Goal: Task Accomplishment & Management: Manage account settings

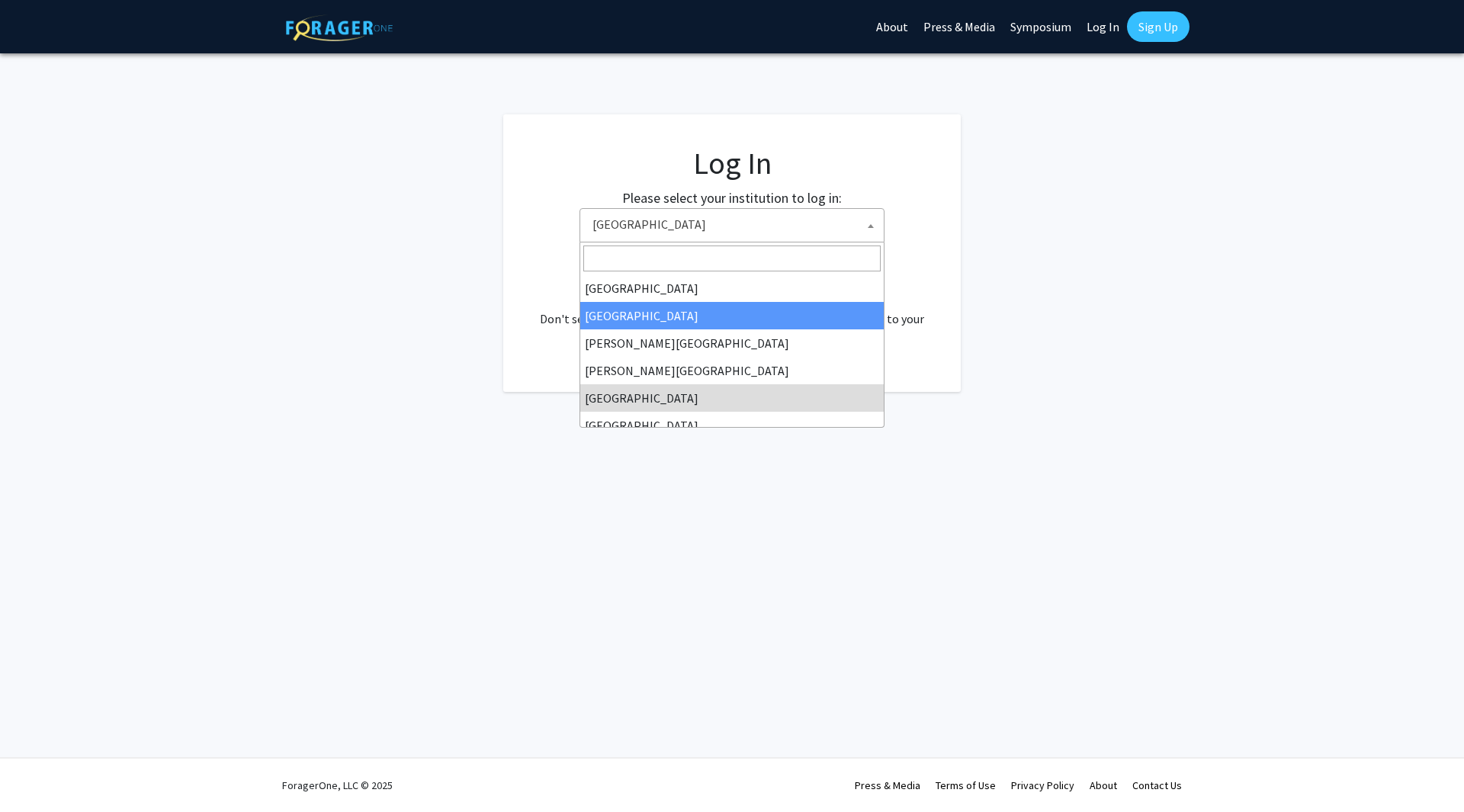
select select "6"
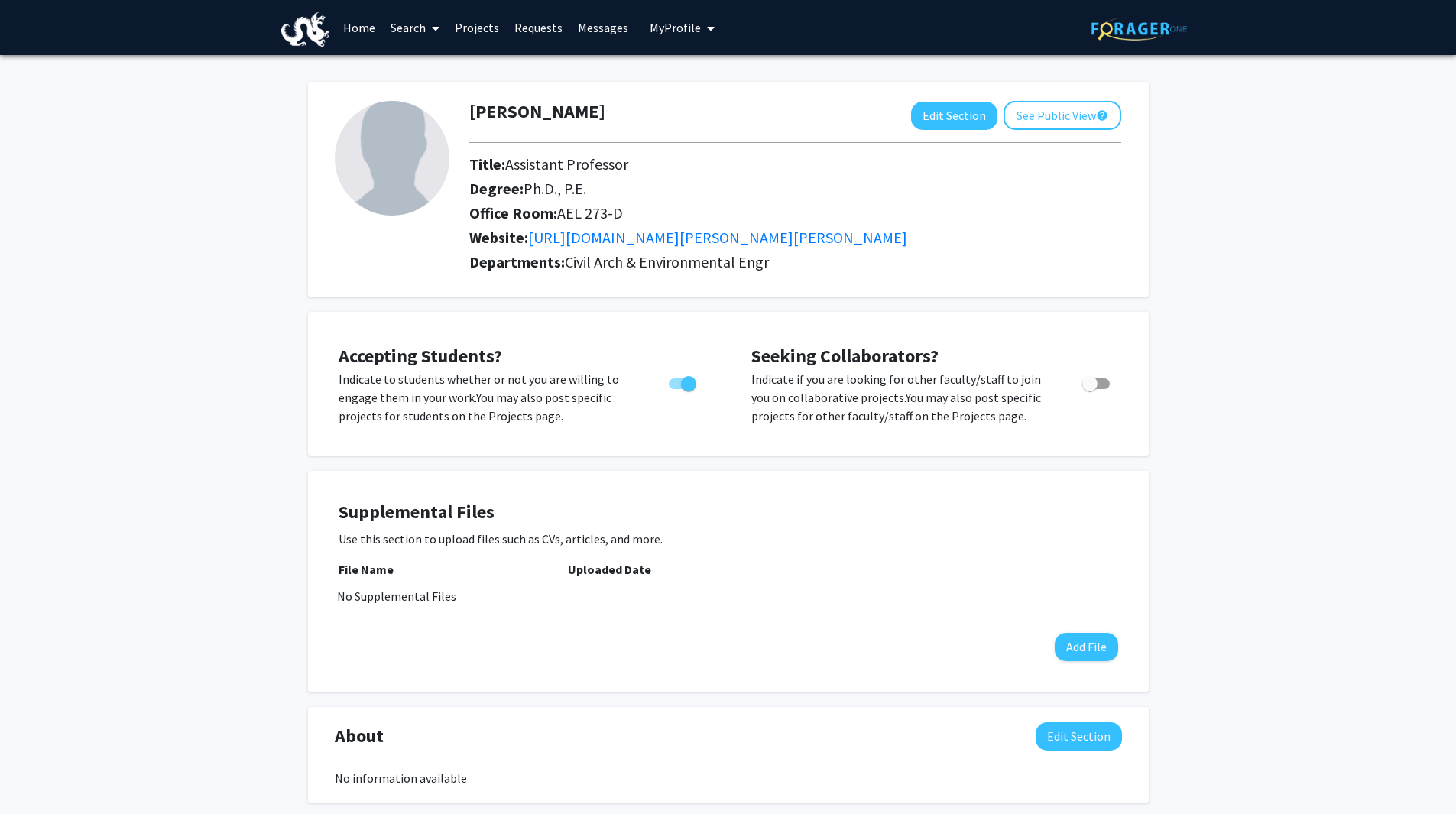
click at [482, 37] on link "Projects" at bounding box center [477, 27] width 60 height 54
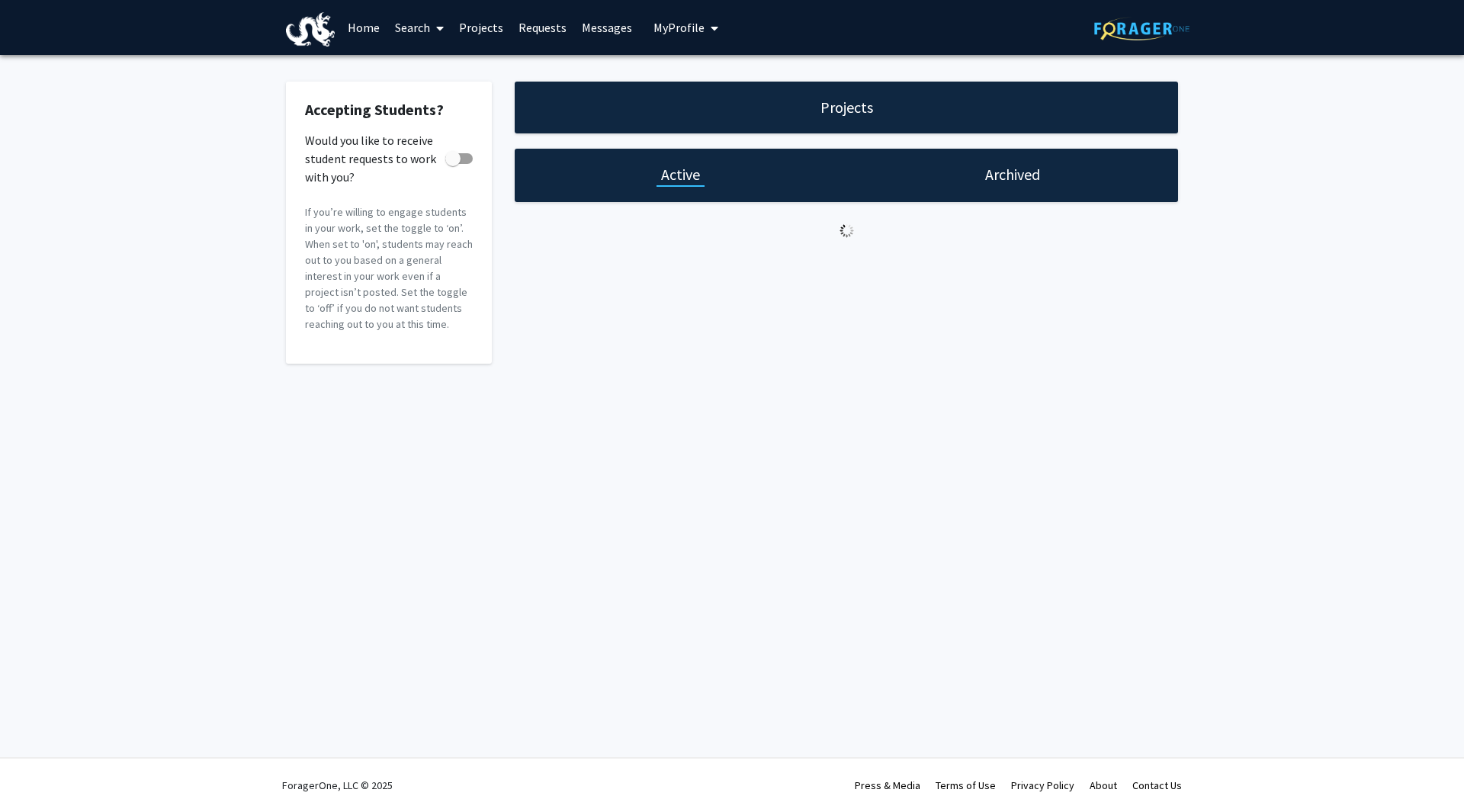
checkbox input "true"
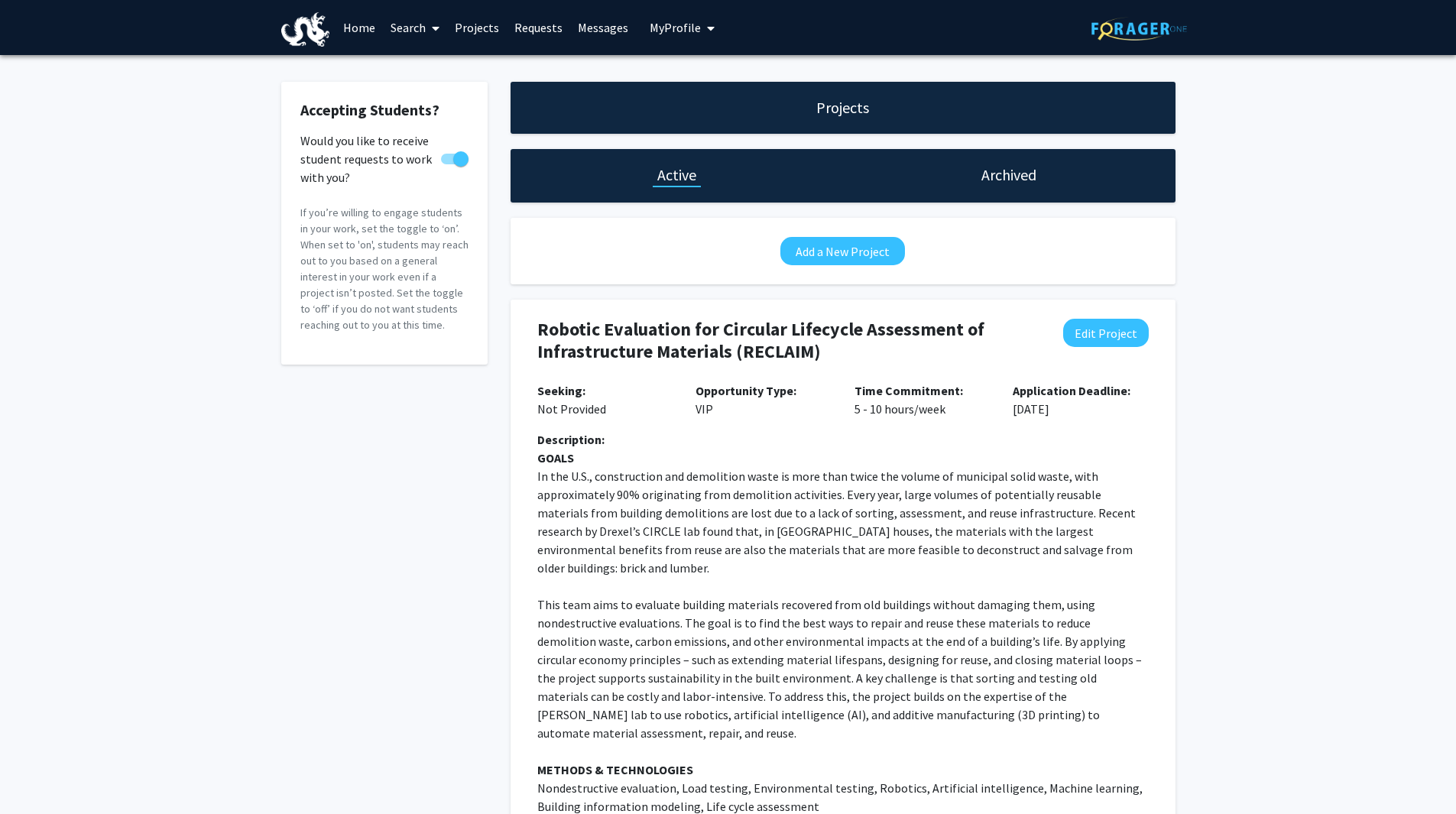
click at [553, 29] on link "Requests" at bounding box center [539, 27] width 63 height 54
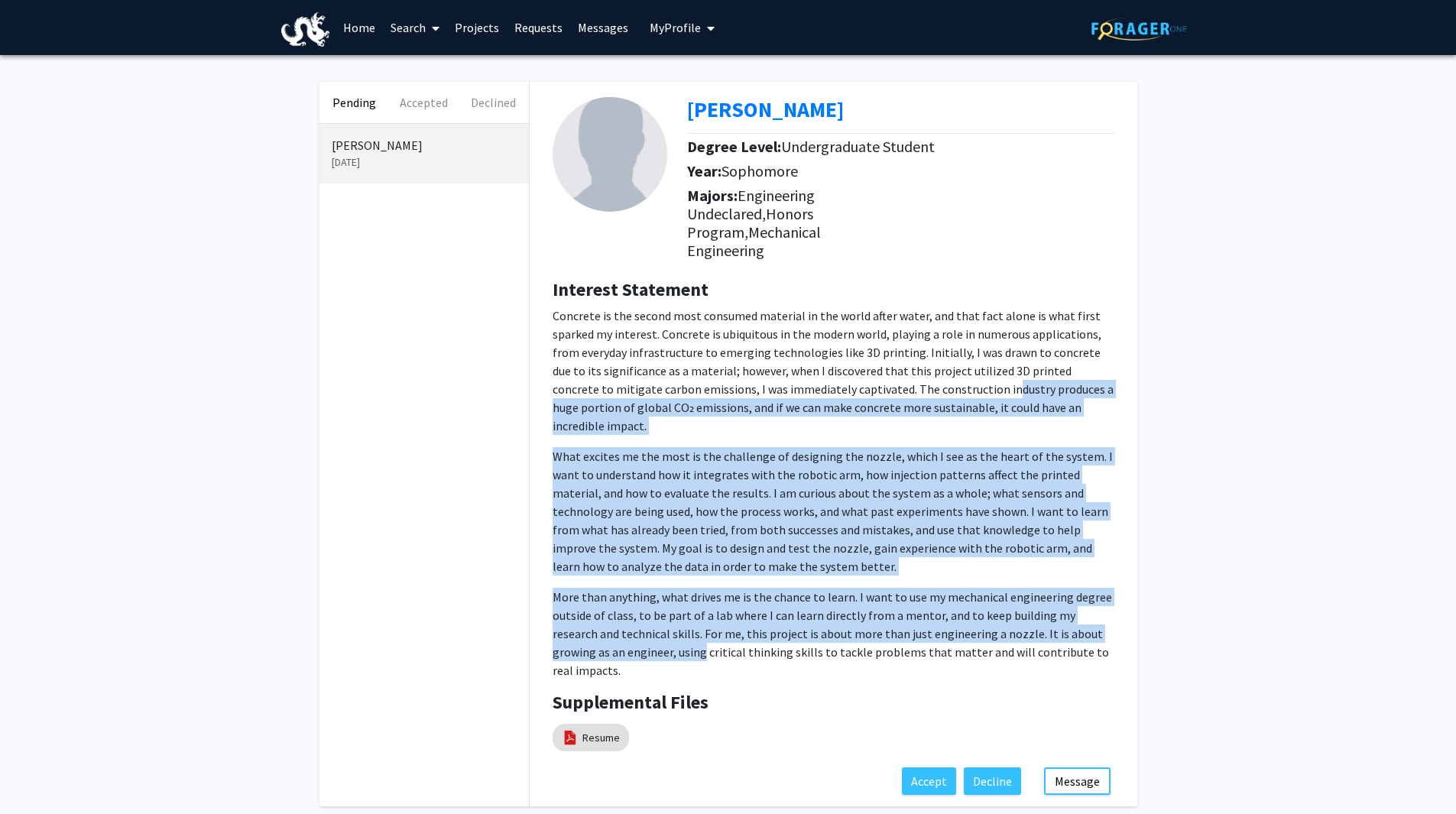
drag, startPoint x: 944, startPoint y: 392, endPoint x: 629, endPoint y: 626, distance: 392.4
click at [629, 626] on p "Concrete is the second most consumed material in the world after water, and tha…" at bounding box center [833, 493] width 562 height 373
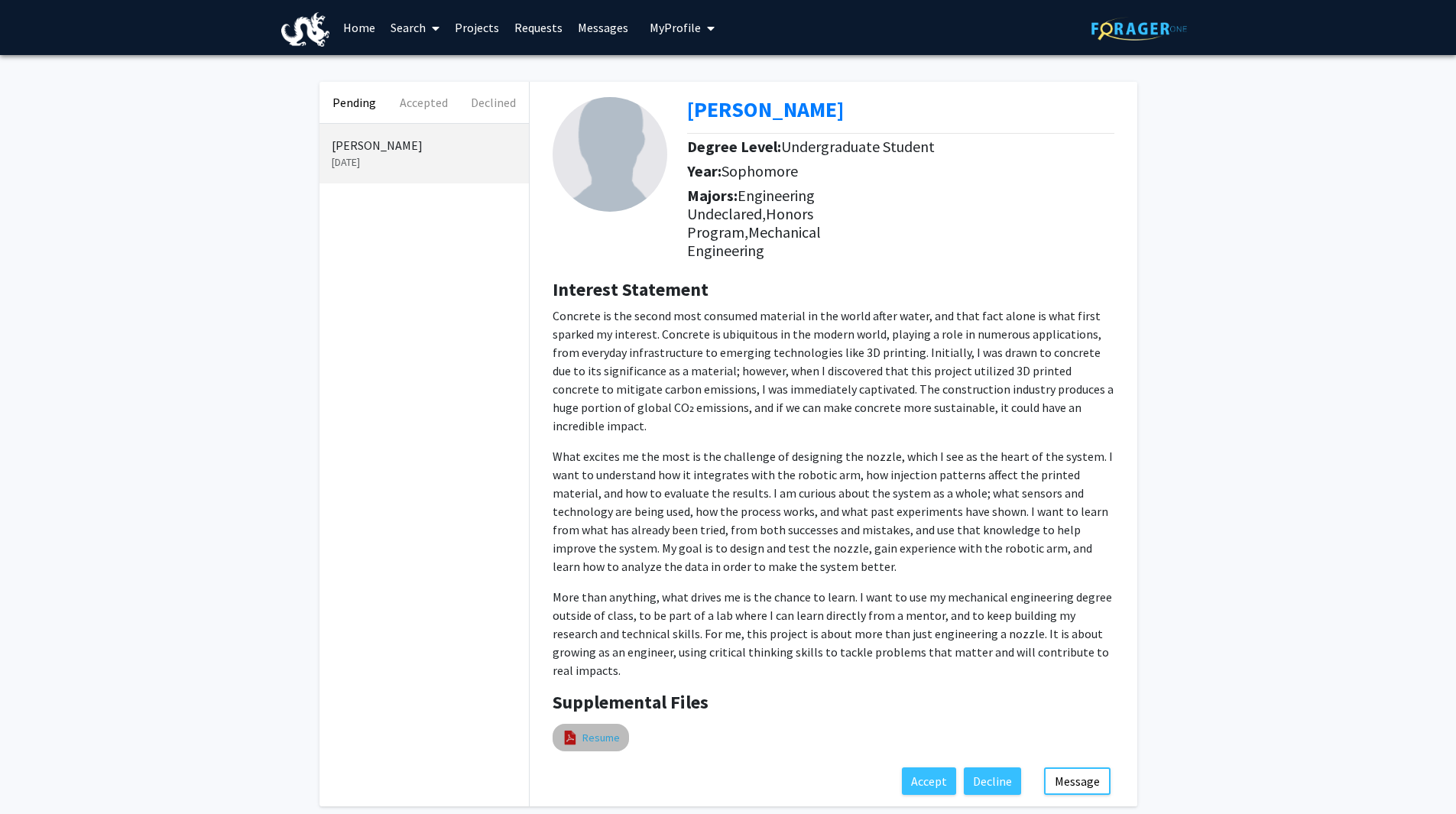
click at [609, 730] on link "Resume" at bounding box center [601, 738] width 37 height 16
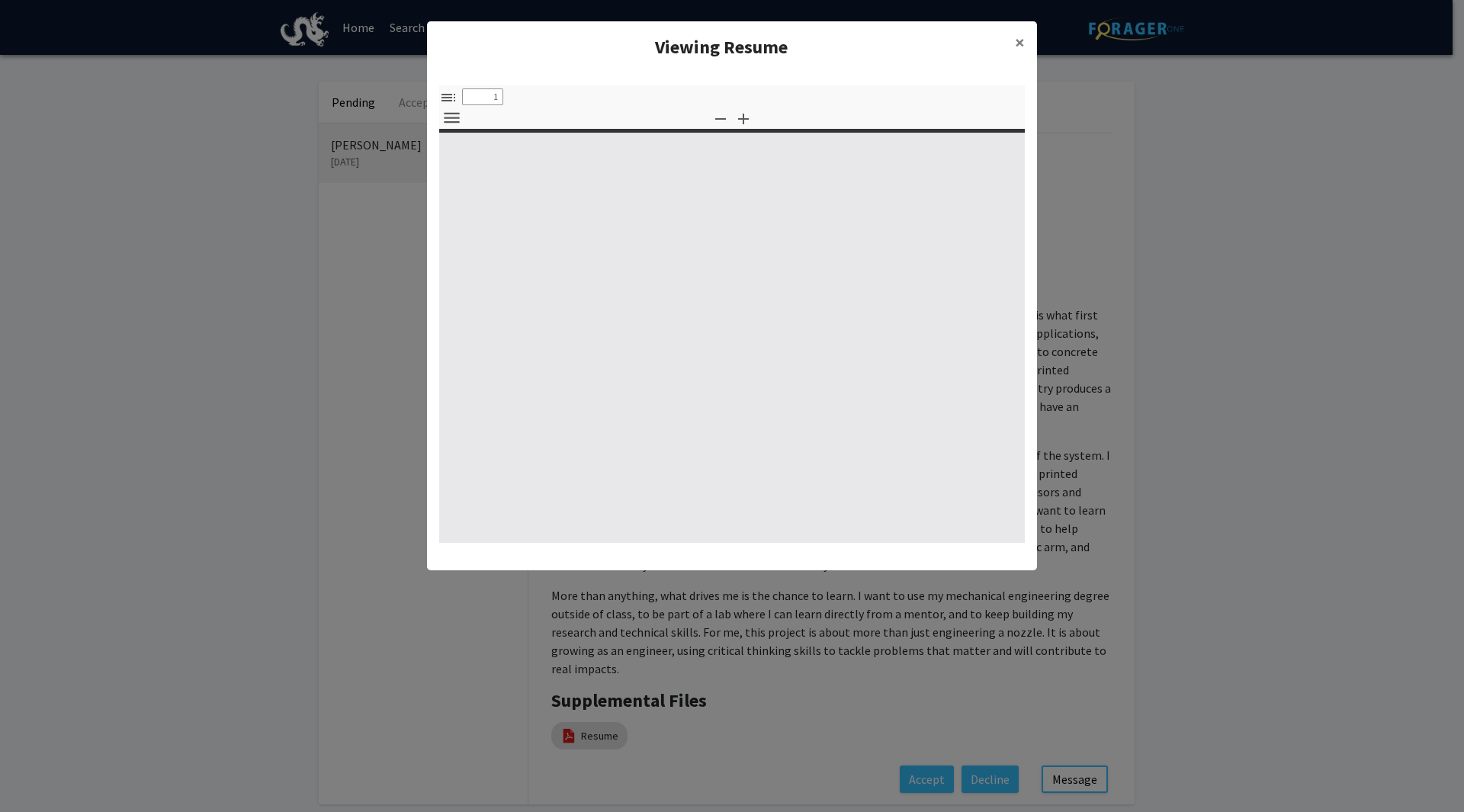
select select "custom"
type input "0"
select select "custom"
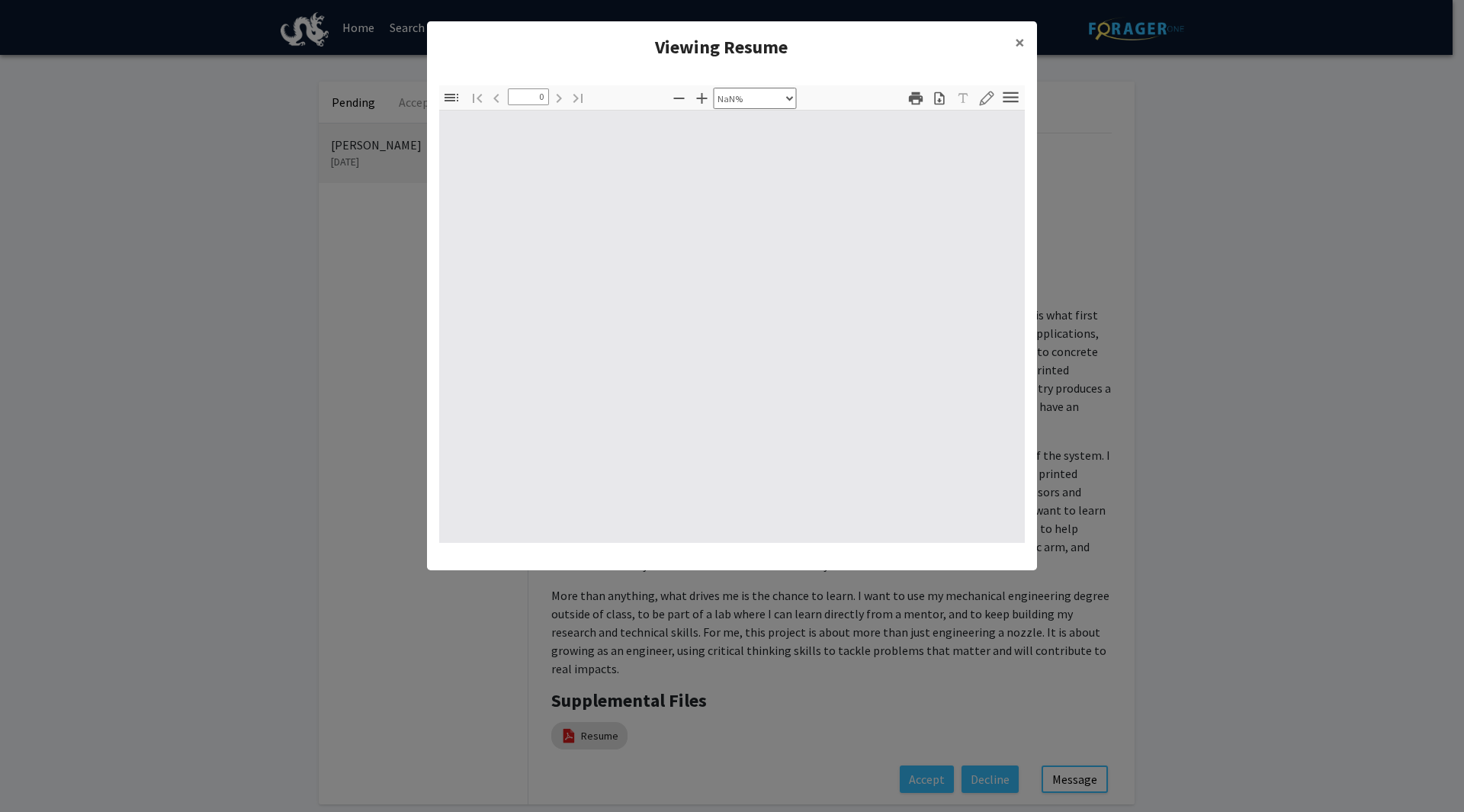
type input "1"
select select "auto"
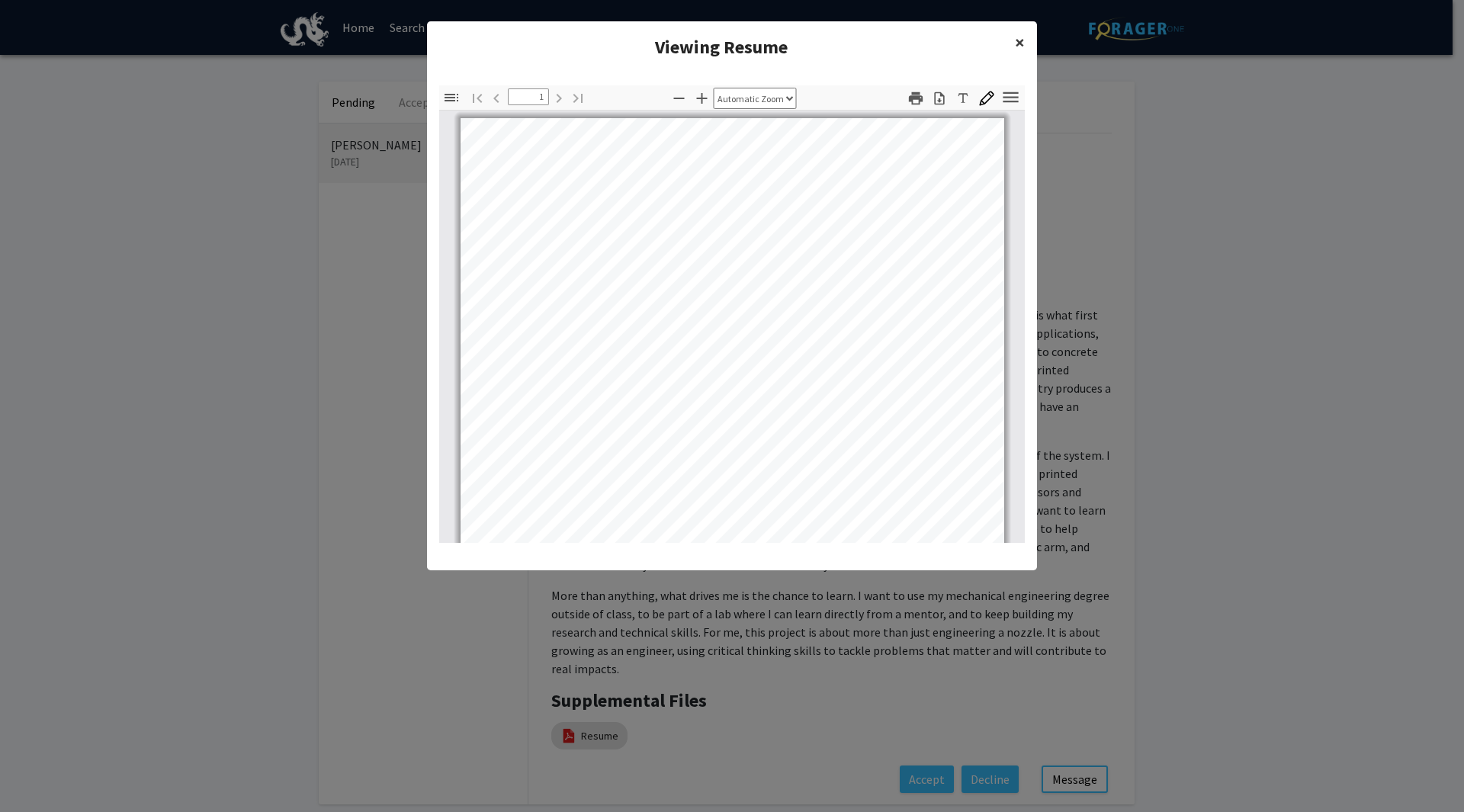
click at [1022, 51] on span "×" at bounding box center [1020, 42] width 10 height 24
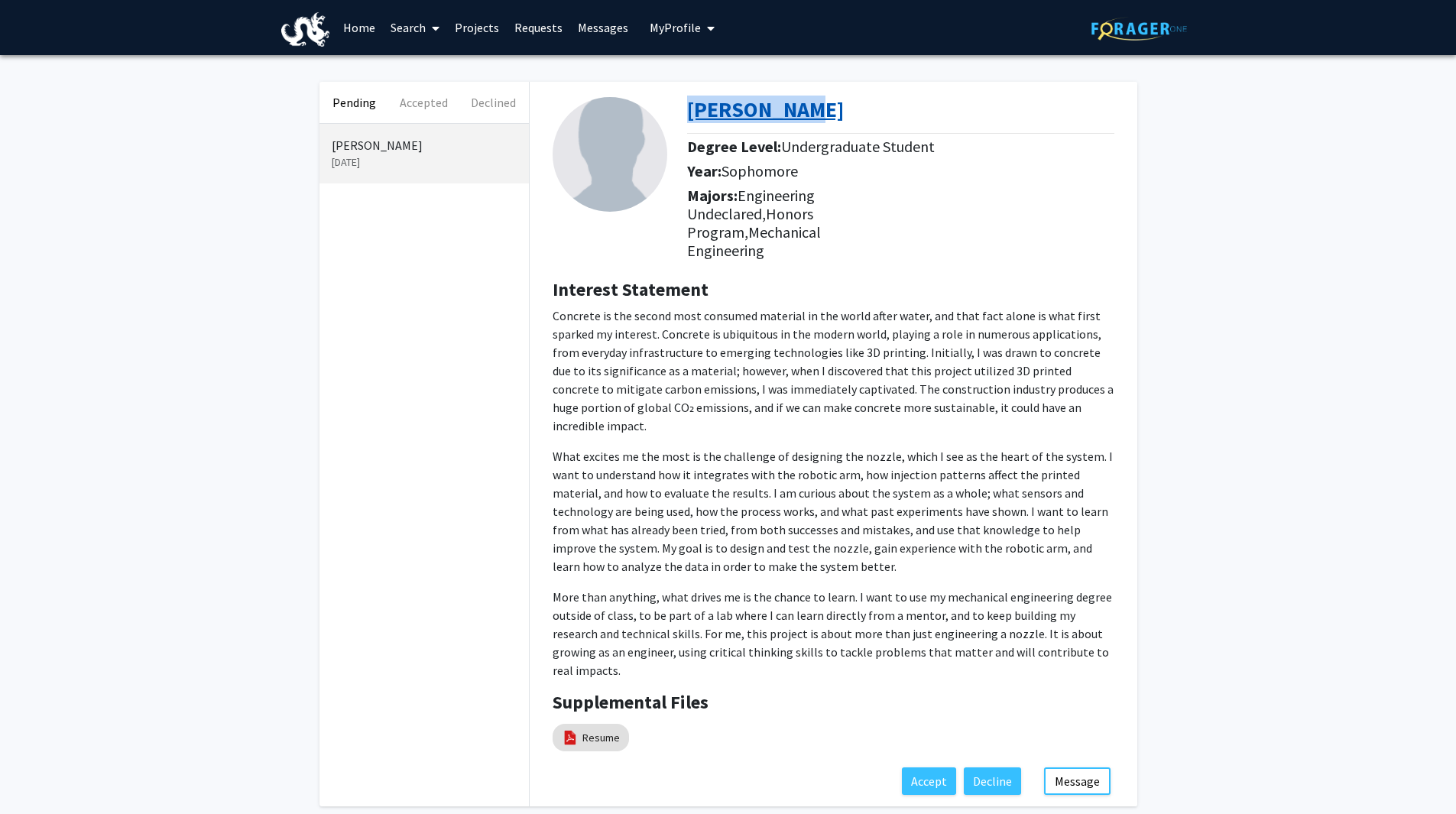
drag, startPoint x: 817, startPoint y: 114, endPoint x: 691, endPoint y: 112, distance: 126.0
click at [691, 112] on div "[PERSON_NAME]" at bounding box center [906, 113] width 438 height 32
copy b "[PERSON_NAME]"
click at [414, 101] on button "Accepted" at bounding box center [423, 102] width 70 height 41
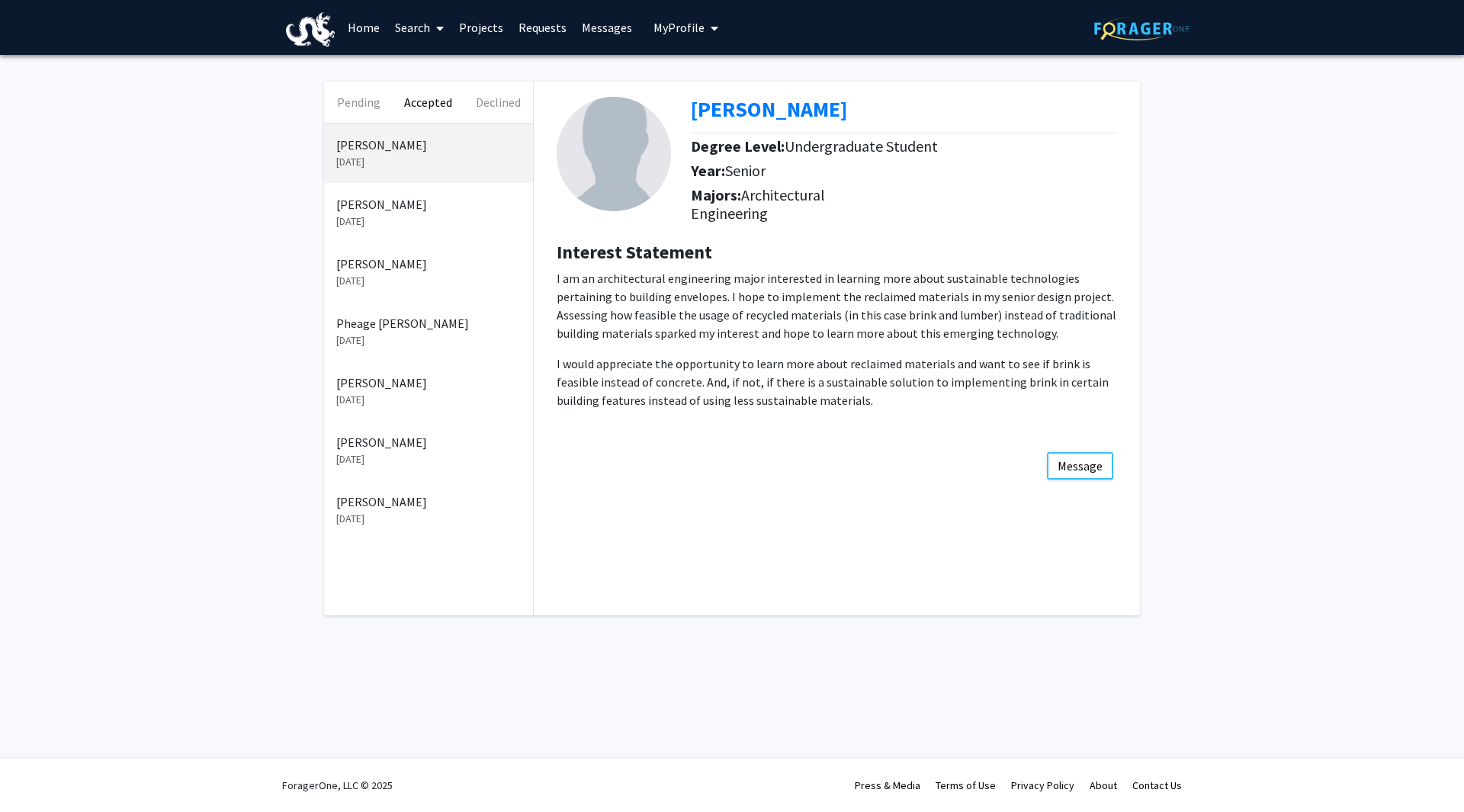
click at [397, 499] on p "[PERSON_NAME]" at bounding box center [428, 501] width 185 height 18
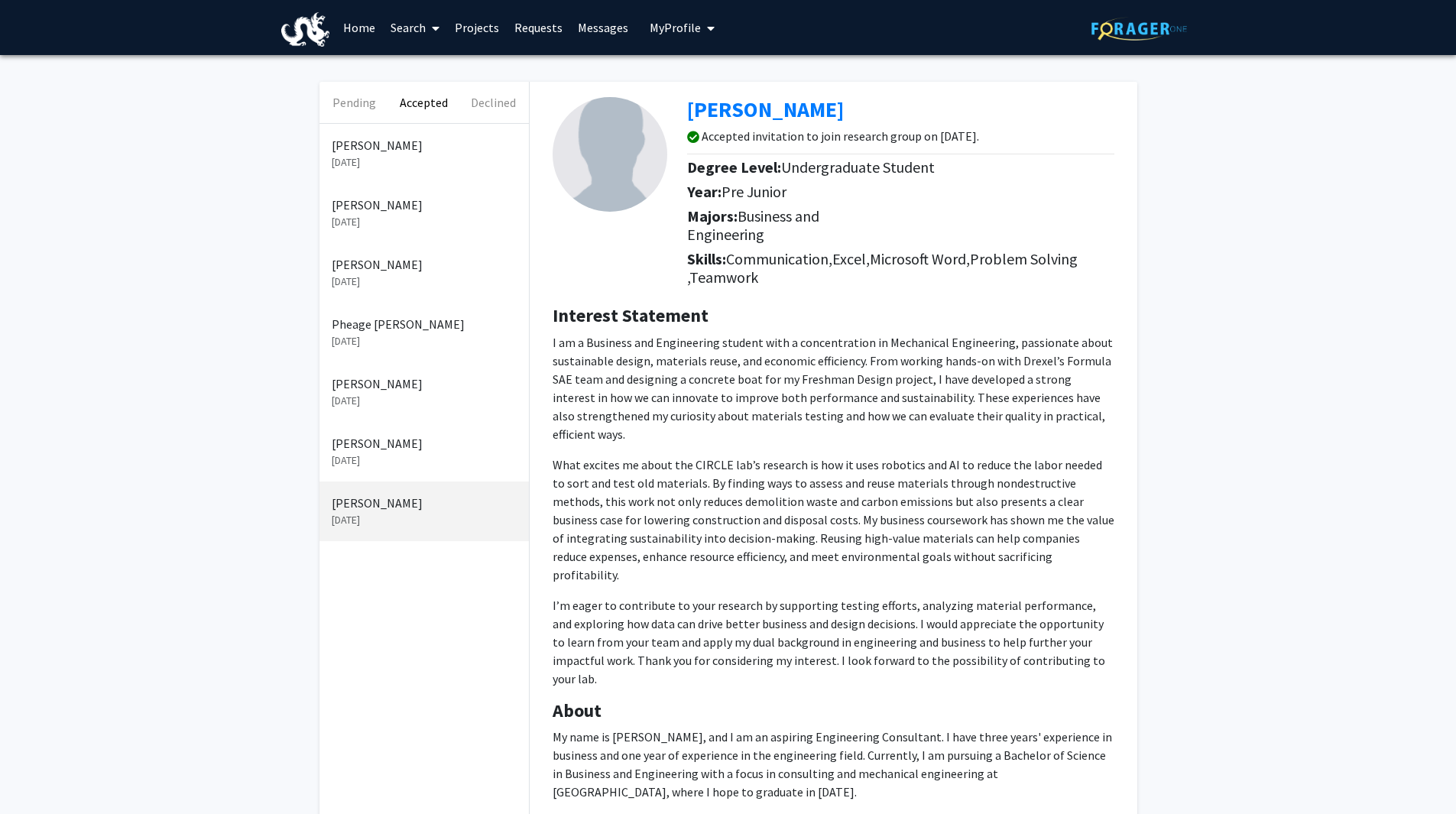
click at [383, 384] on p "[PERSON_NAME]" at bounding box center [424, 384] width 185 height 19
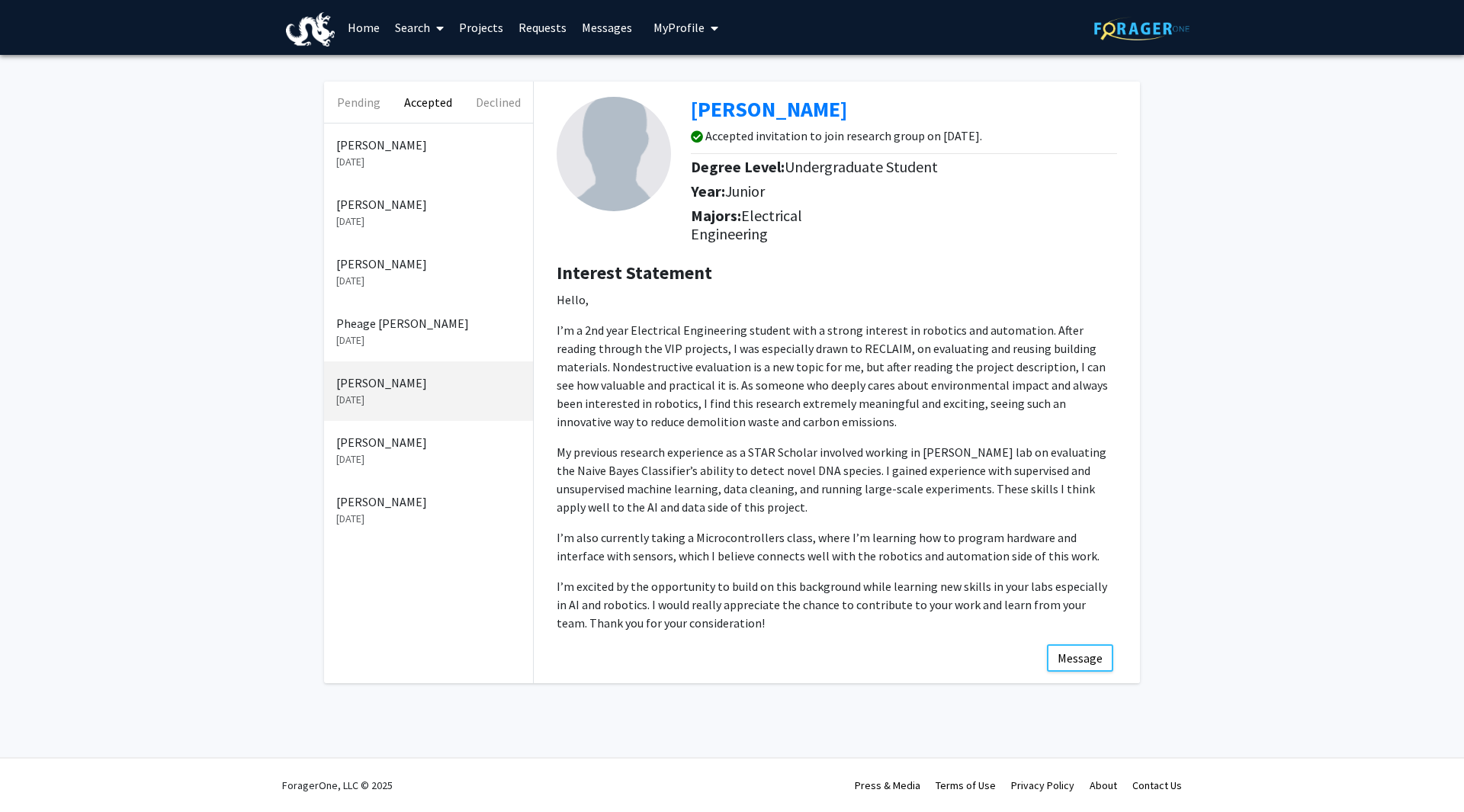
click at [380, 208] on p "[PERSON_NAME]" at bounding box center [428, 204] width 185 height 18
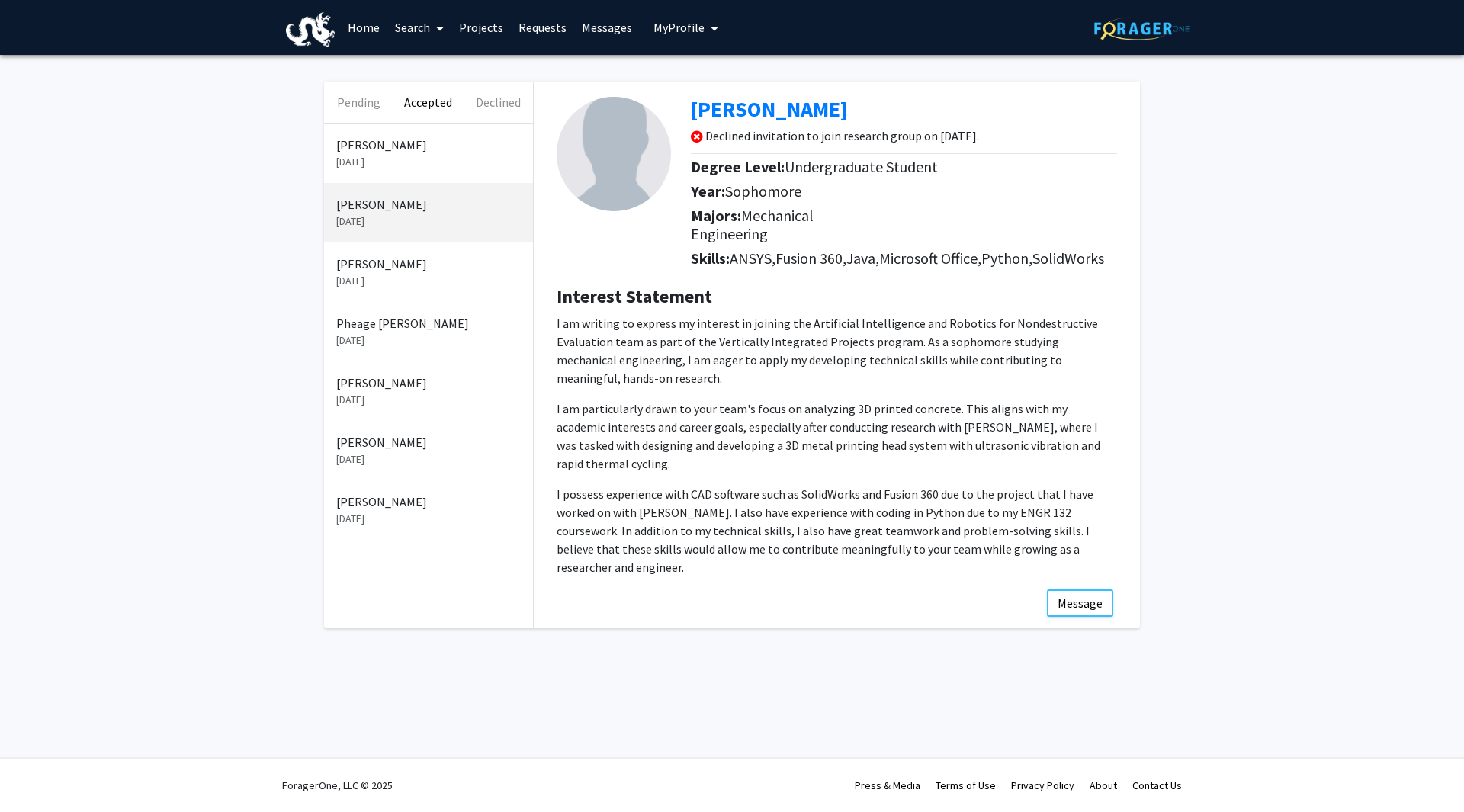
drag, startPoint x: 428, startPoint y: 208, endPoint x: 273, endPoint y: 217, distance: 155.3
click at [273, 217] on div "Pending Accepted Declined [PERSON_NAME] [DATE] [PERSON_NAME] [DATE] [PERSON_NAM…" at bounding box center [732, 358] width 1464 height 608
click at [508, 102] on button "Declined" at bounding box center [498, 102] width 70 height 41
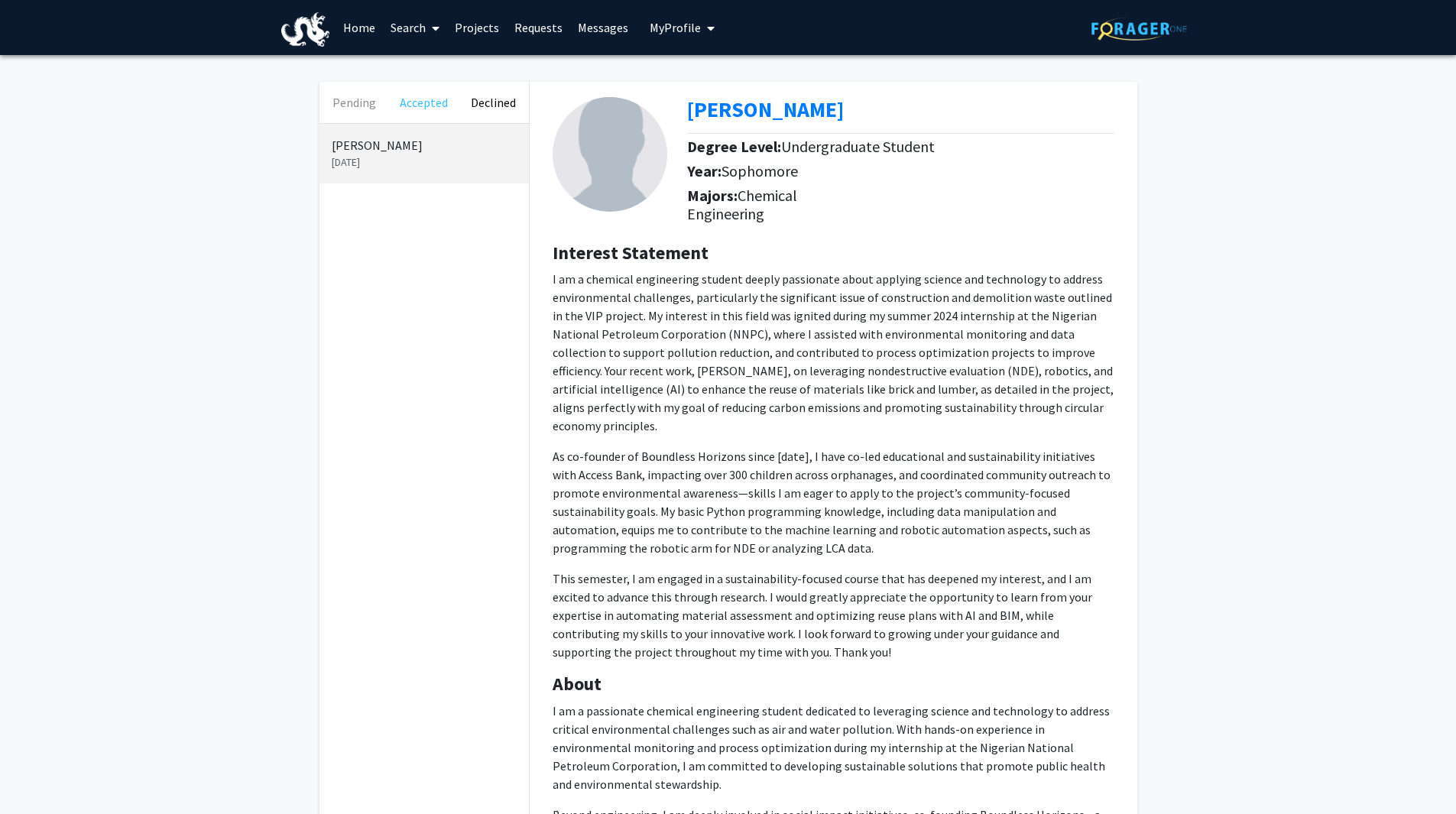
click at [422, 103] on button "Accepted" at bounding box center [423, 102] width 70 height 41
